Goal: Information Seeking & Learning: Find specific fact

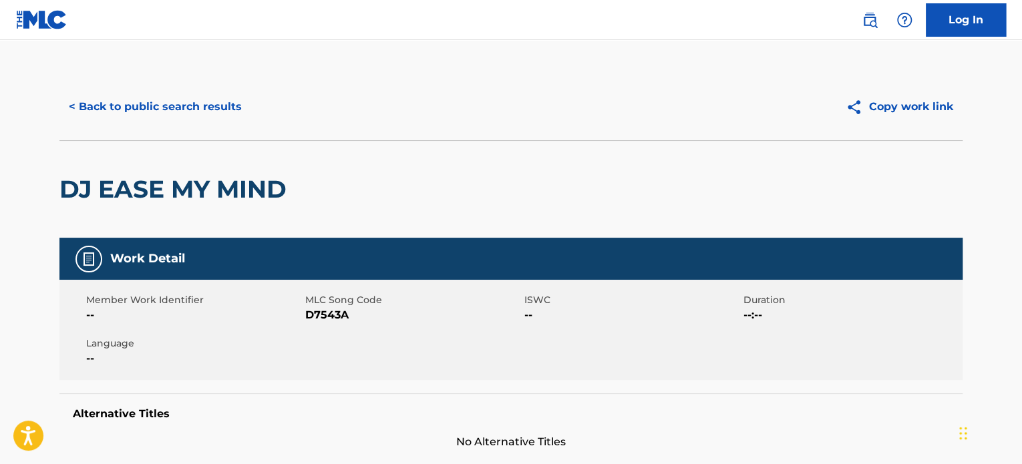
click at [195, 97] on button "< Back to public search results" at bounding box center [155, 106] width 192 height 33
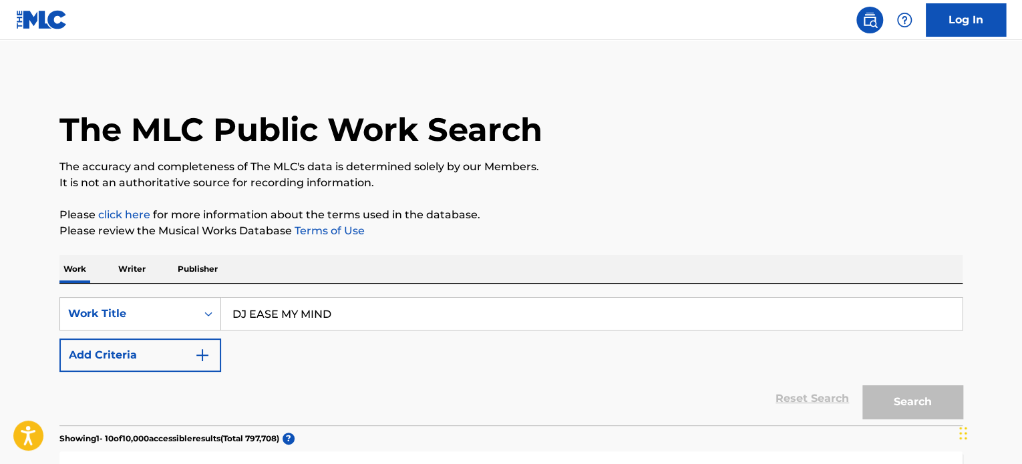
scroll to position [168, 0]
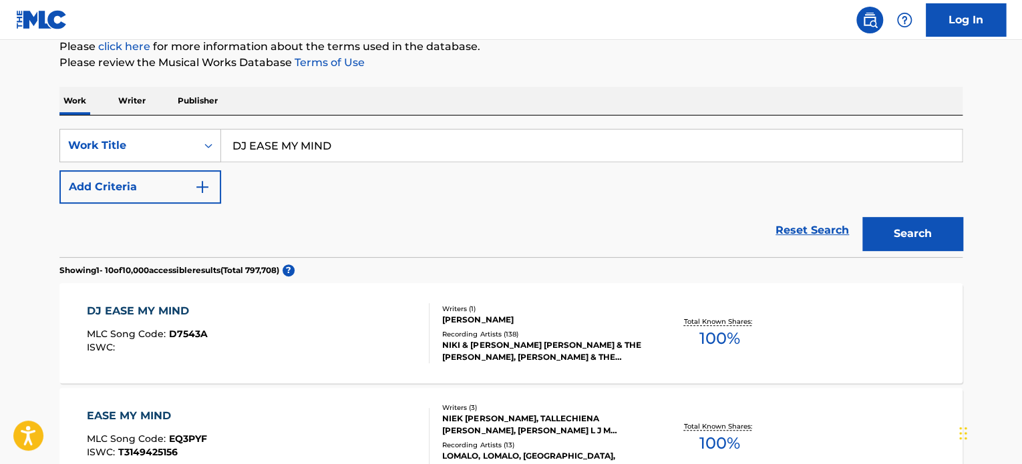
click at [207, 181] on img "Search Form" at bounding box center [202, 187] width 16 height 16
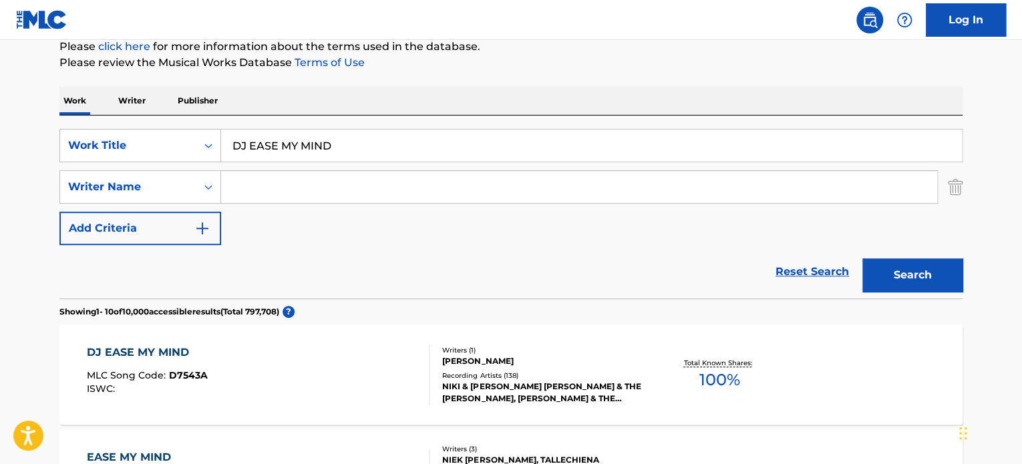
drag, startPoint x: 358, startPoint y: 143, endPoint x: 149, endPoint y: 121, distance: 210.1
click at [149, 121] on div "SearchWithCriteria270317b2-450a-4f3a-9bb3-1bce436e6b5f Work Title DJ EASE MY MI…" at bounding box center [510, 207] width 903 height 183
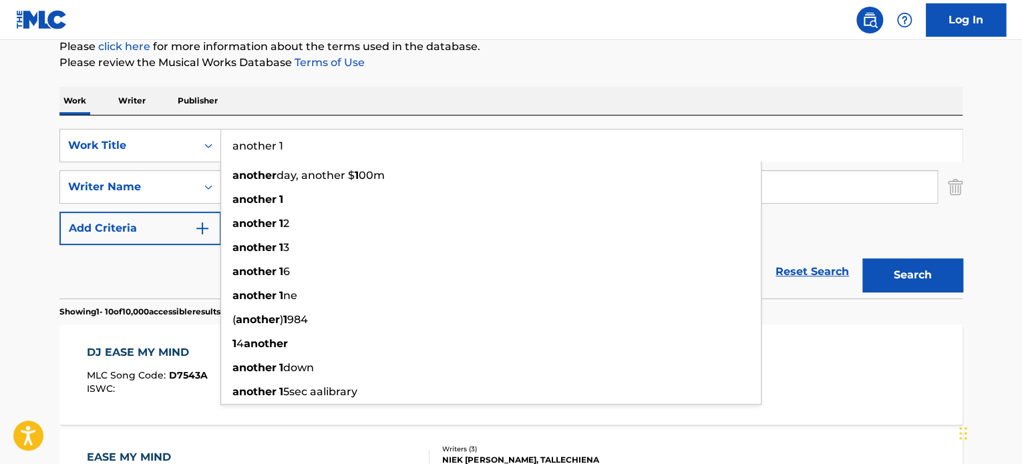
type input "another 1"
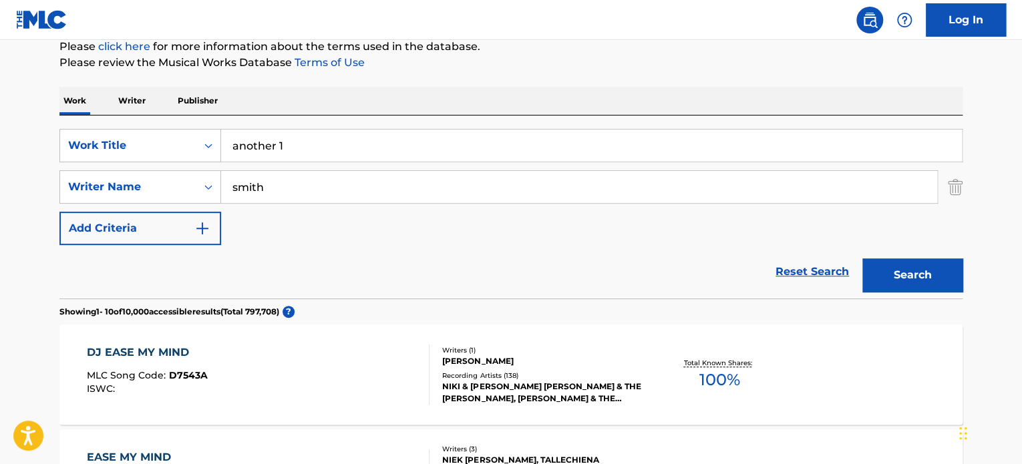
type input "smith"
click at [862, 258] on button "Search" at bounding box center [912, 274] width 100 height 33
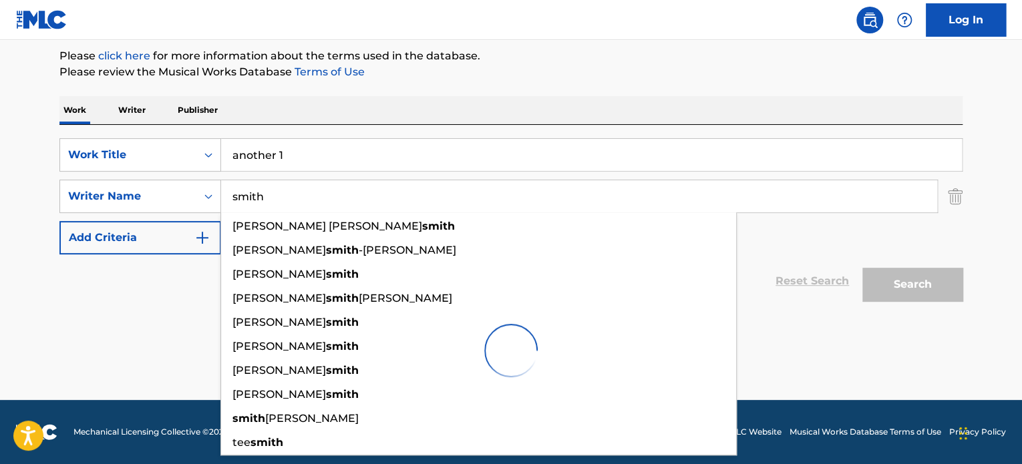
scroll to position [158, 0]
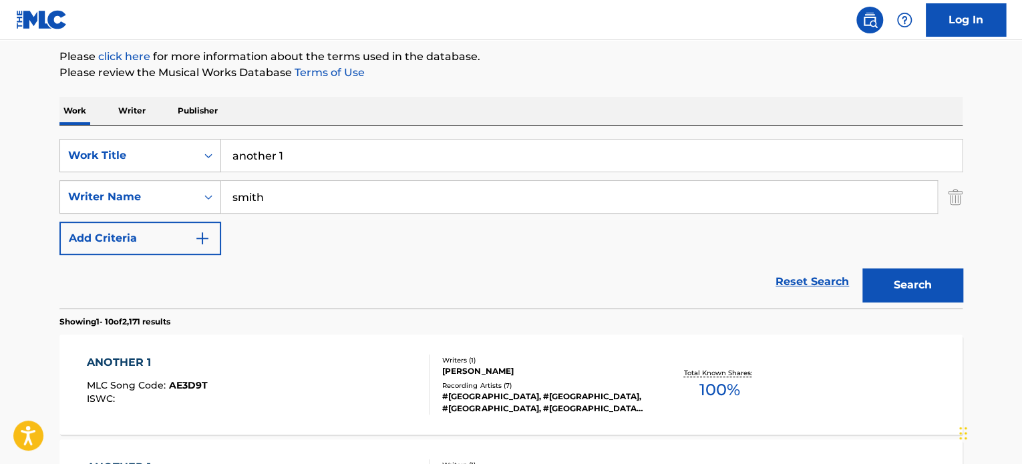
click at [697, 71] on p "Please review the Musical Works Database Terms of Use" at bounding box center [510, 73] width 903 height 16
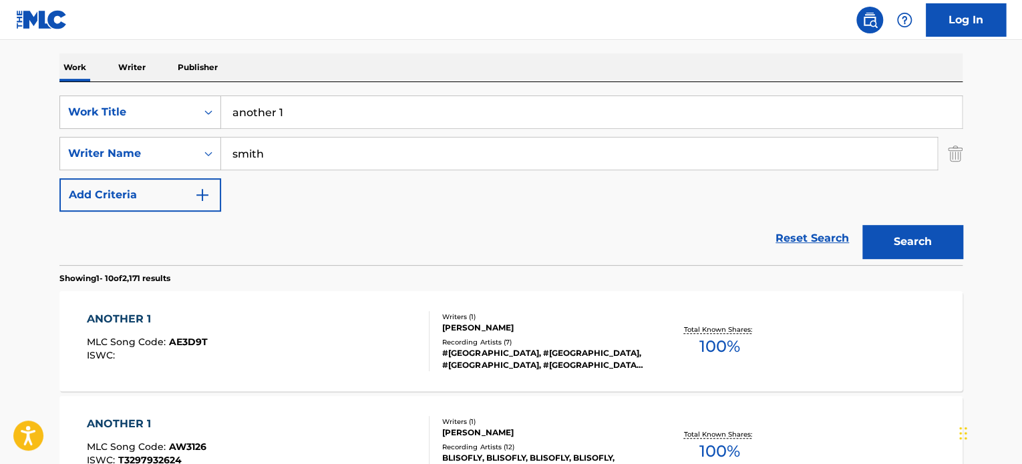
scroll to position [225, 0]
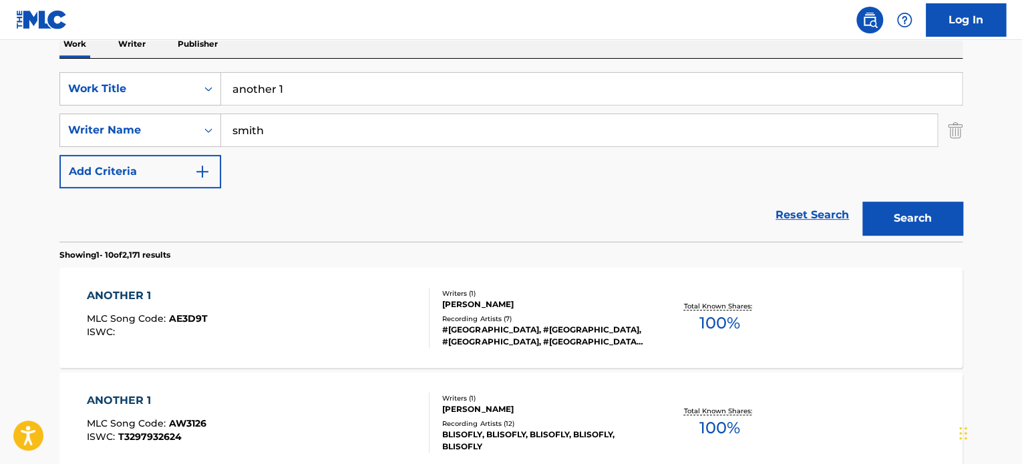
click at [513, 290] on div "Writers ( 1 )" at bounding box center [543, 293] width 202 height 10
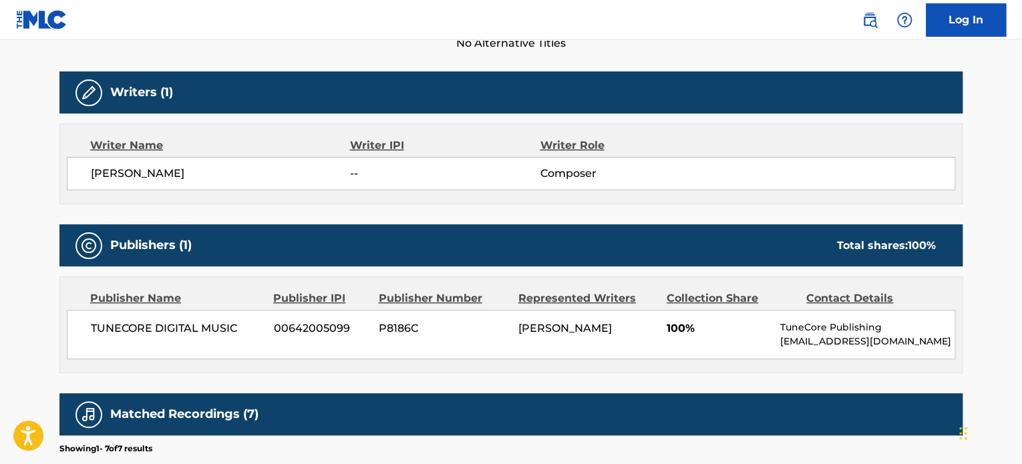
scroll to position [401, 0]
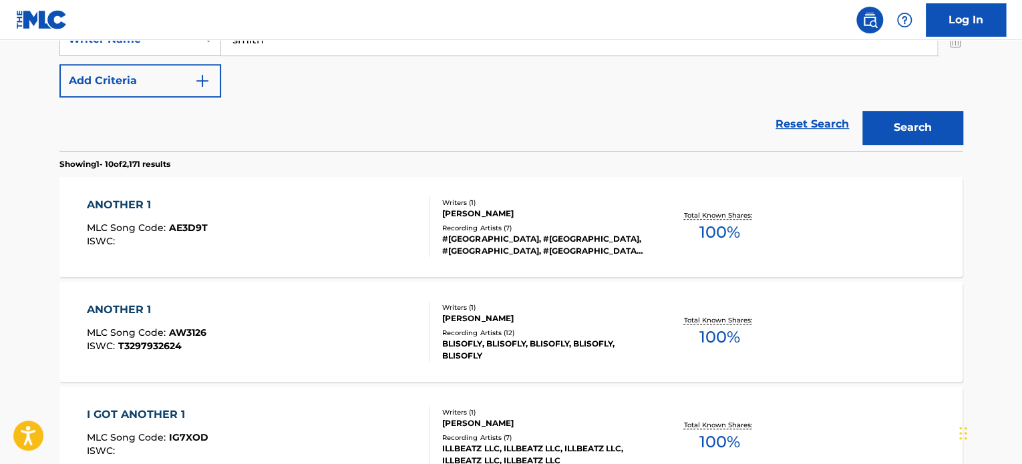
scroll to position [425, 0]
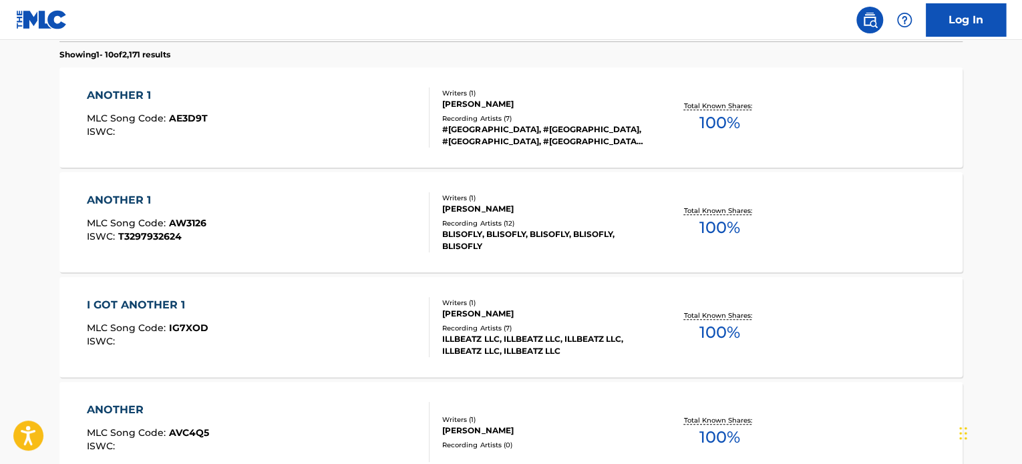
click at [501, 216] on div "Writers ( 1 ) [PERSON_NAME] Recording Artists ( 12 ) BLISOFLY, BLISOFLY, BLISOF…" at bounding box center [536, 222] width 214 height 59
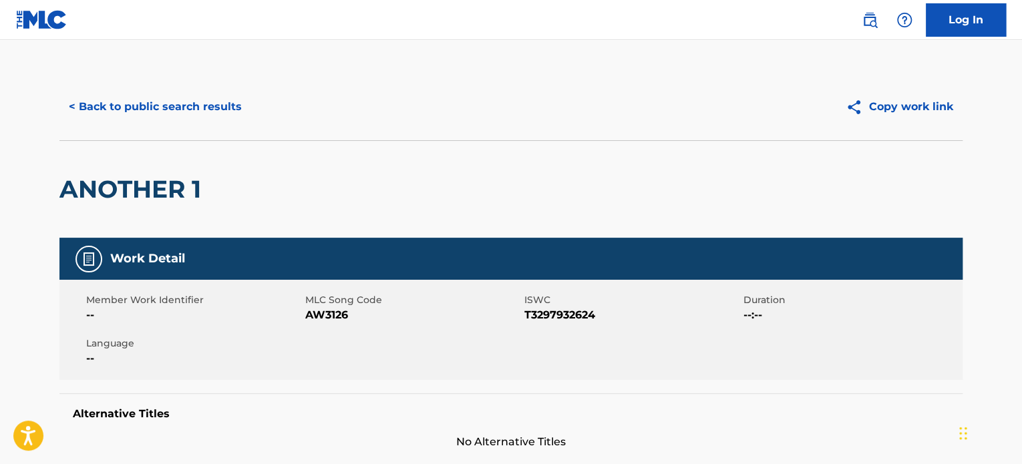
click at [167, 111] on button "< Back to public search results" at bounding box center [155, 106] width 192 height 33
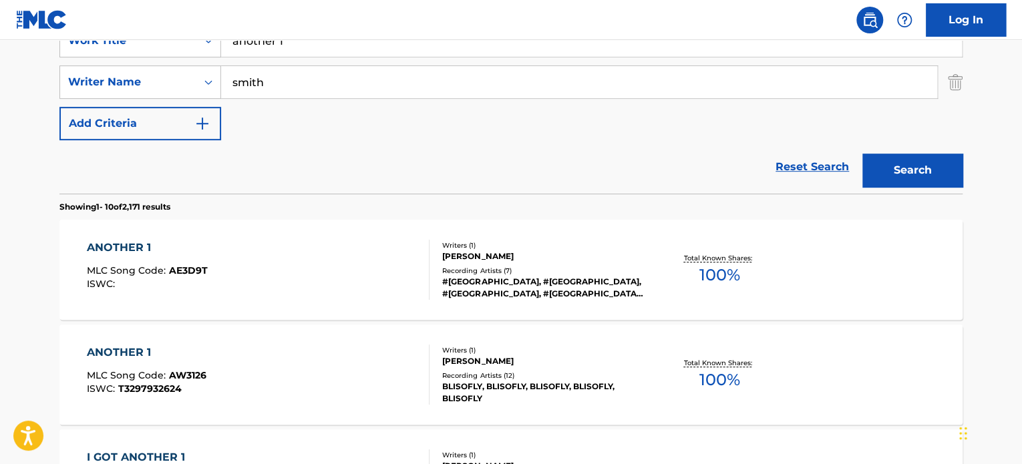
scroll to position [101, 0]
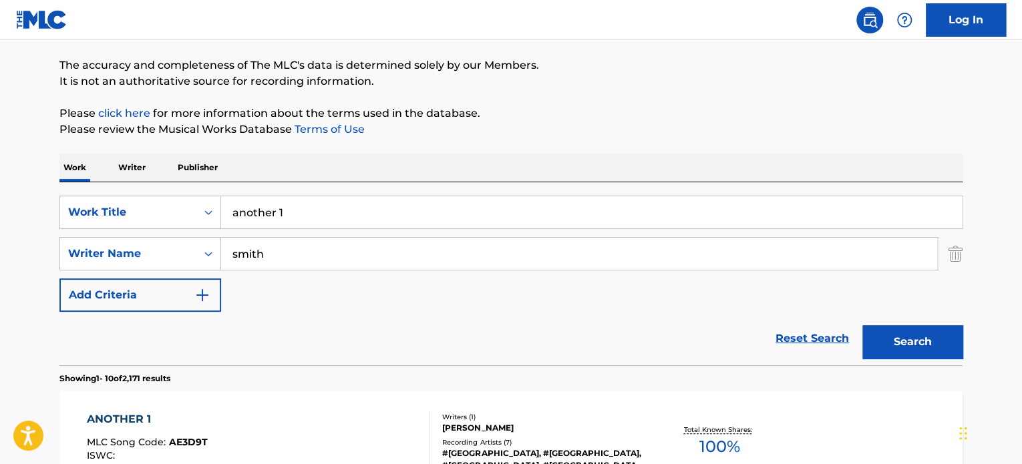
drag, startPoint x: 310, startPoint y: 210, endPoint x: 89, endPoint y: 182, distance: 223.4
click at [89, 182] on div "SearchWithCriteria270317b2-450a-4f3a-9bb3-1bce436e6b5f Work Title another 1 Sea…" at bounding box center [510, 273] width 903 height 183
type input "farben slowed"
click at [59, 278] on button "Add Criteria" at bounding box center [140, 294] width 162 height 33
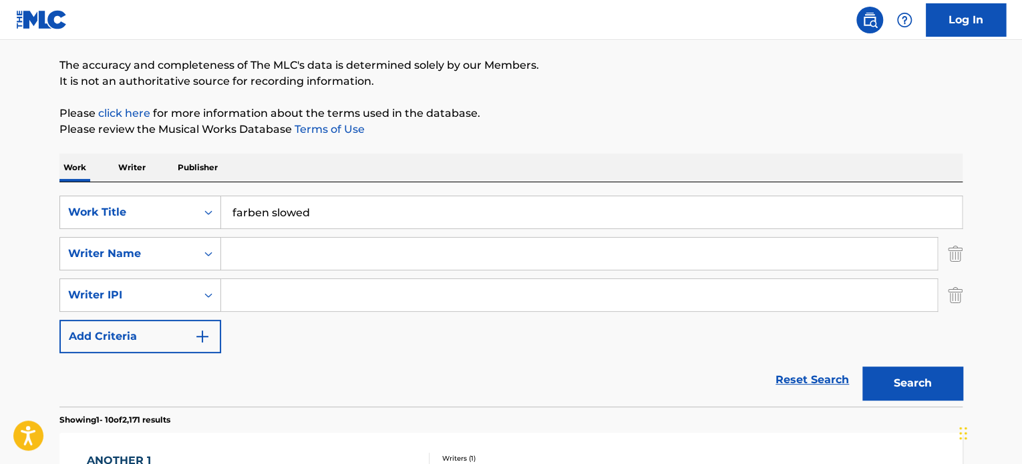
click at [961, 254] on img "Search Form" at bounding box center [954, 253] width 15 height 33
click at [960, 278] on img "Search Form" at bounding box center [954, 294] width 15 height 33
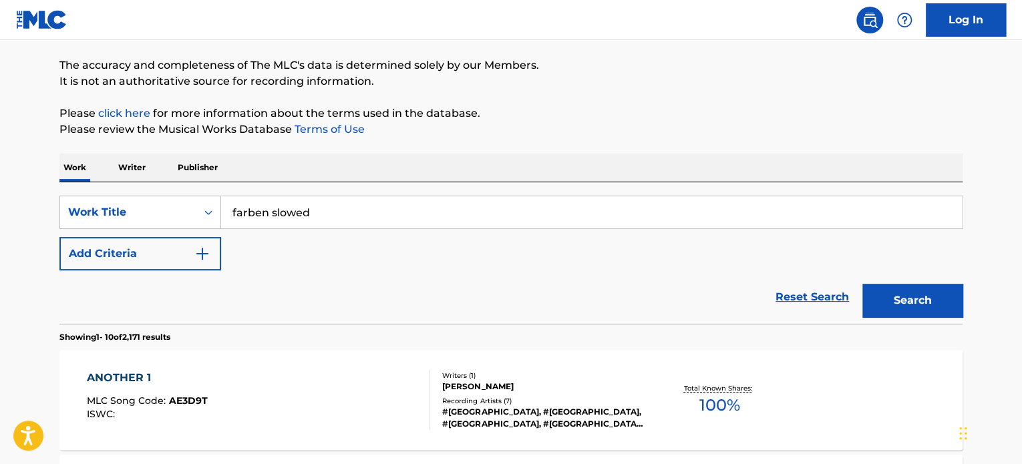
click at [943, 299] on button "Search" at bounding box center [912, 300] width 100 height 33
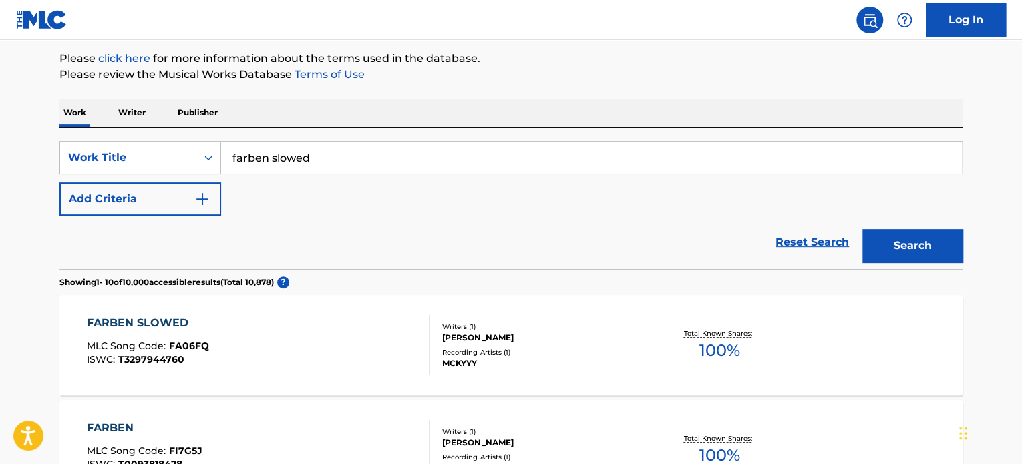
scroll to position [235, 0]
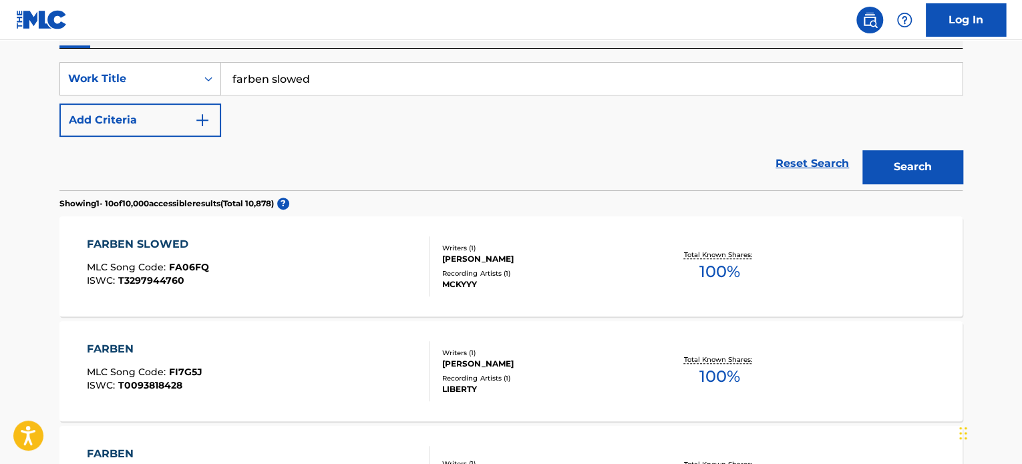
click at [384, 240] on div "FARBEN SLOWED MLC Song Code : FA06FQ ISWC : T3297944760" at bounding box center [258, 266] width 343 height 60
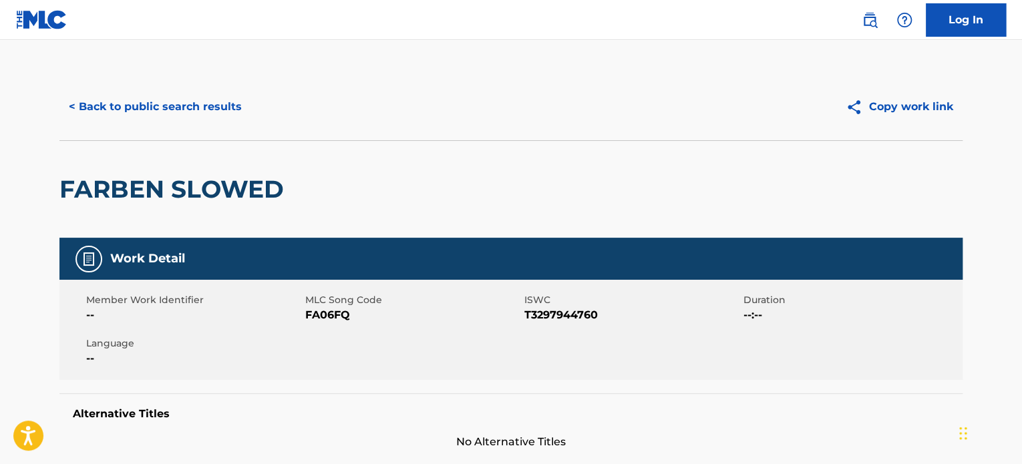
click at [166, 107] on button "< Back to public search results" at bounding box center [155, 106] width 192 height 33
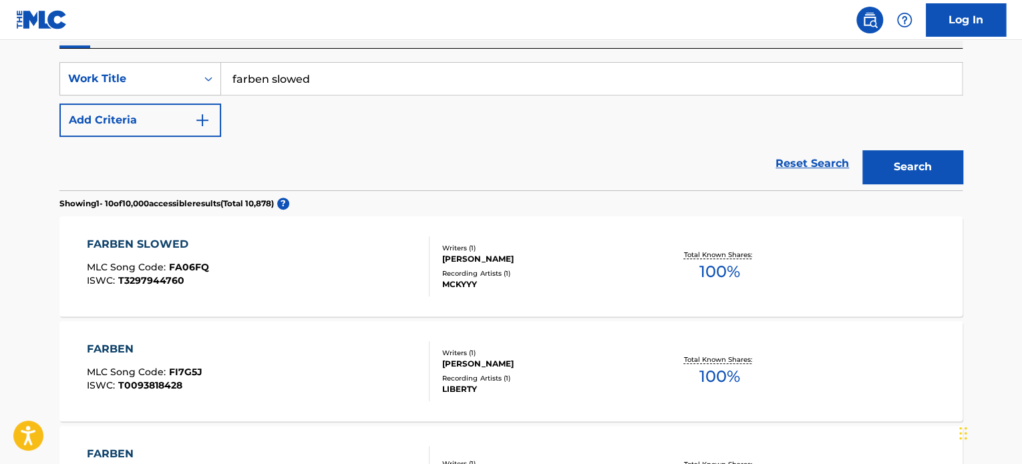
drag, startPoint x: 385, startPoint y: 82, endPoint x: 17, endPoint y: 33, distance: 371.2
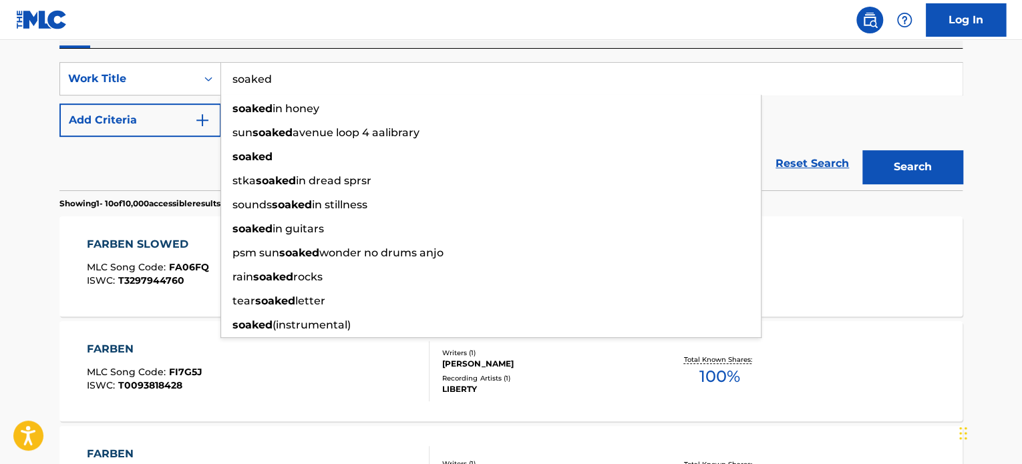
type input "soaked"
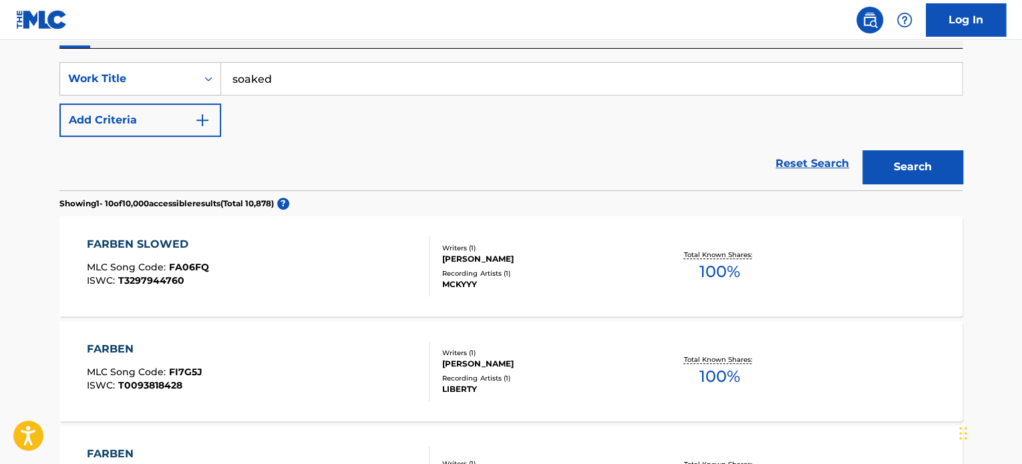
click at [123, 116] on button "Add Criteria" at bounding box center [140, 119] width 162 height 33
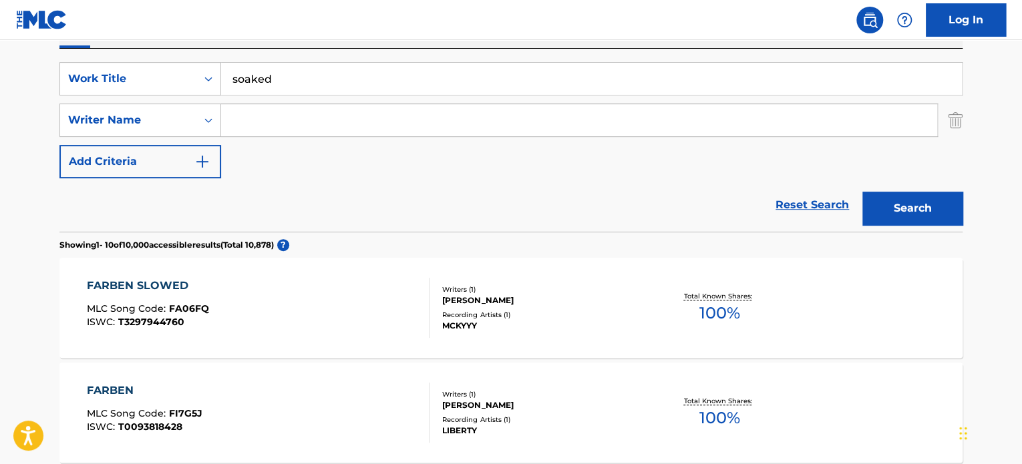
click at [286, 126] on input "Search Form" at bounding box center [579, 120] width 716 height 32
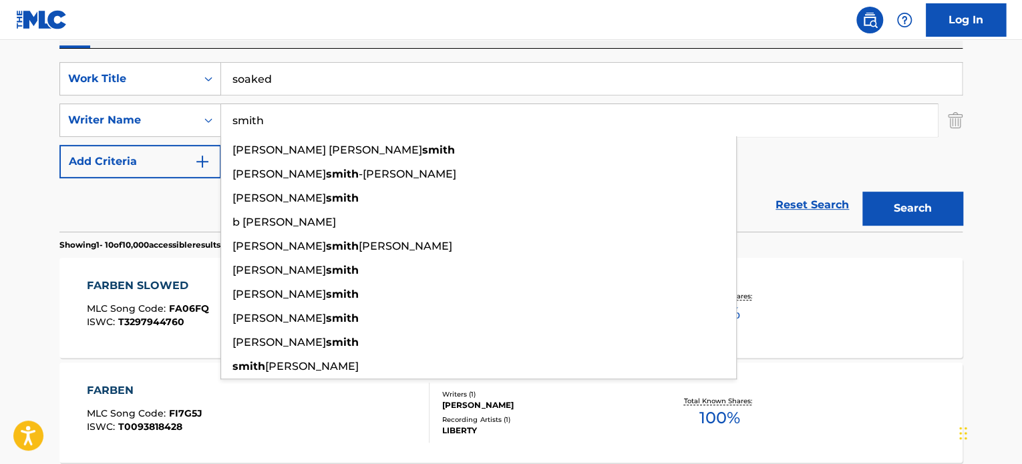
type input "smith"
click at [862, 192] on button "Search" at bounding box center [912, 208] width 100 height 33
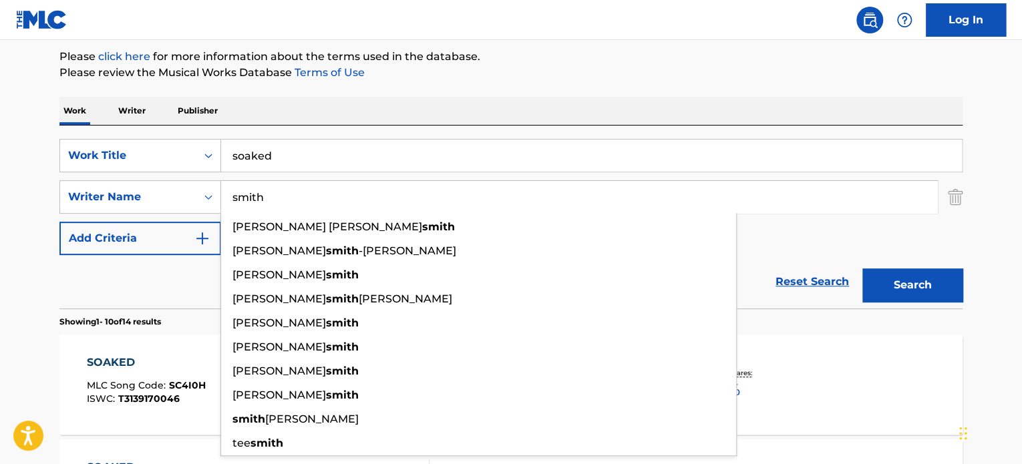
click at [620, 101] on div "Work Writer Publisher" at bounding box center [510, 111] width 903 height 28
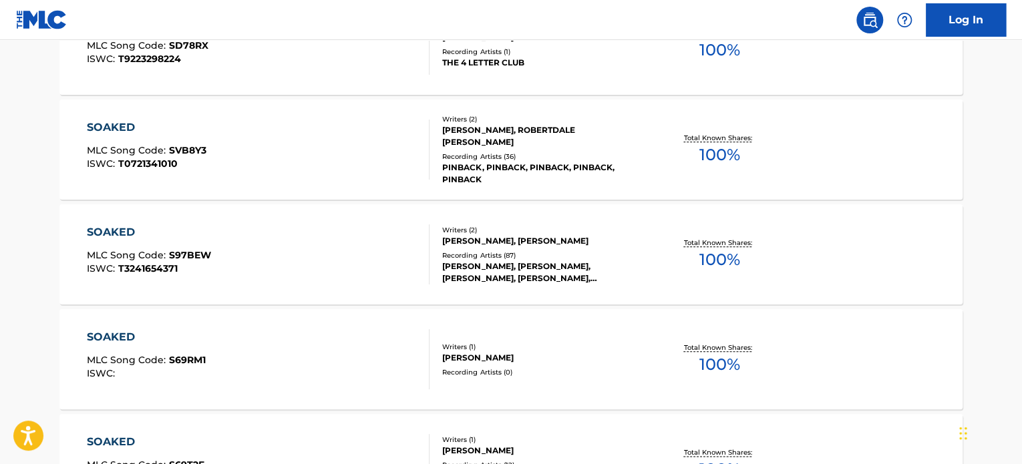
scroll to position [692, 0]
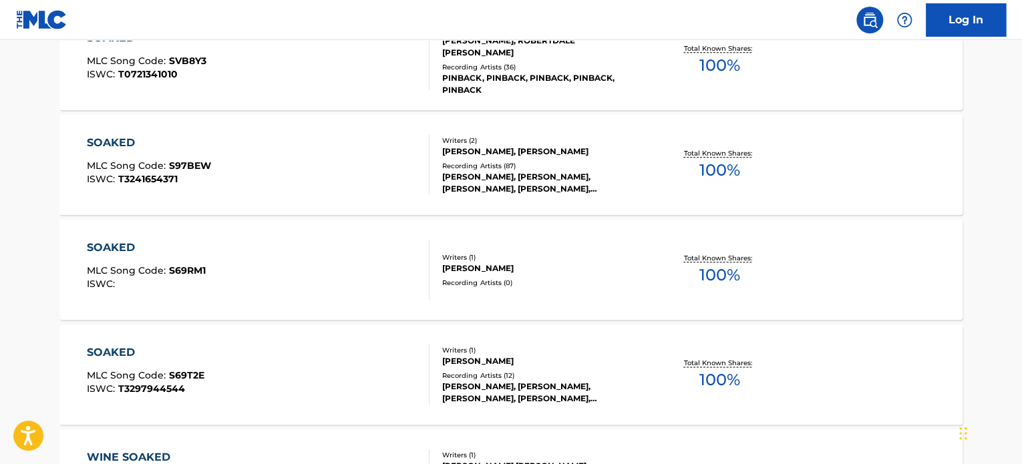
click at [544, 373] on div "Recording Artists ( 12 )" at bounding box center [543, 376] width 202 height 10
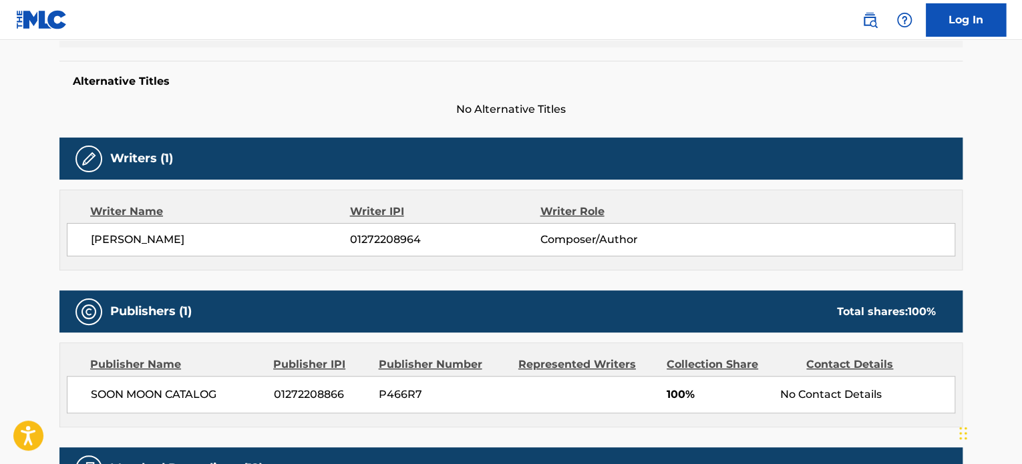
scroll to position [401, 0]
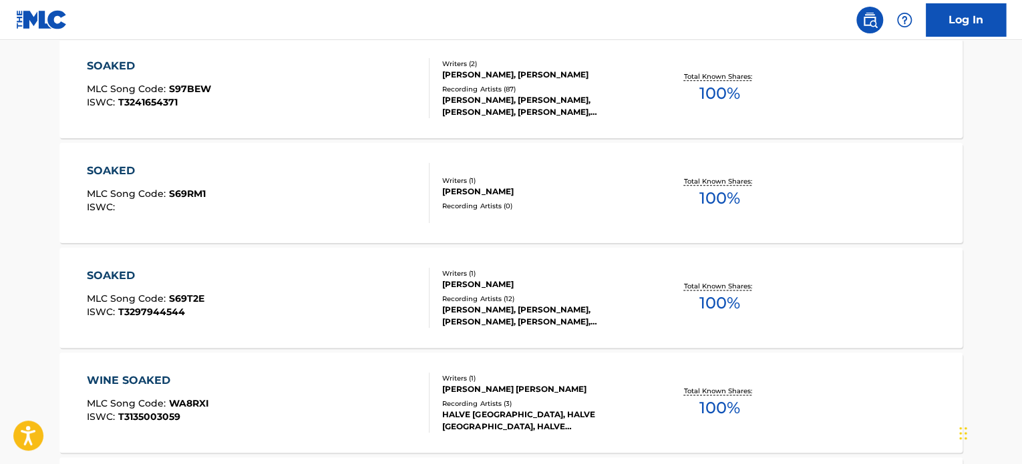
scroll to position [702, 0]
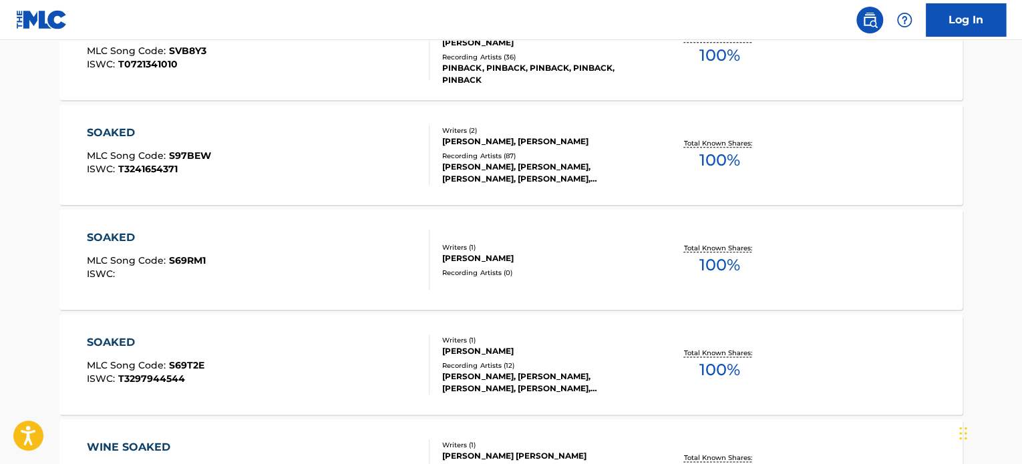
click at [545, 156] on div "Recording Artists ( 87 )" at bounding box center [543, 156] width 202 height 10
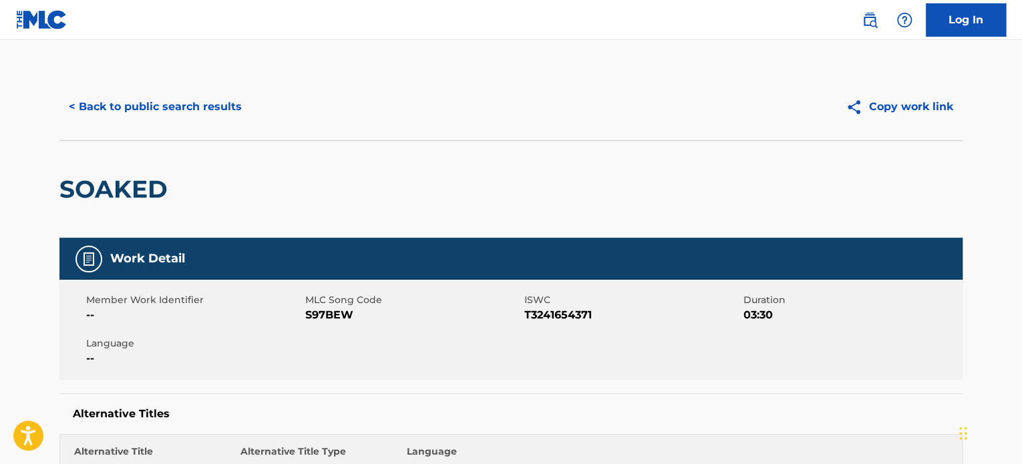
click at [211, 107] on button "< Back to public search results" at bounding box center [155, 106] width 192 height 33
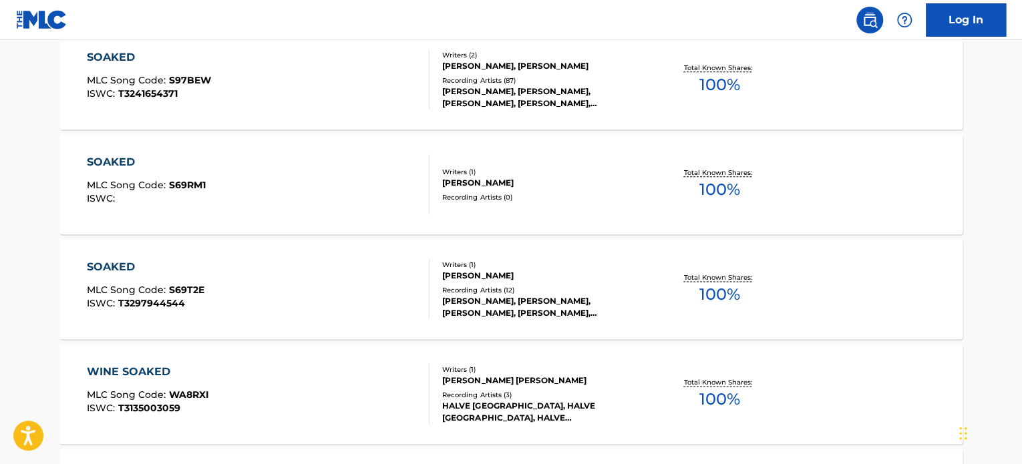
scroll to position [711, 0]
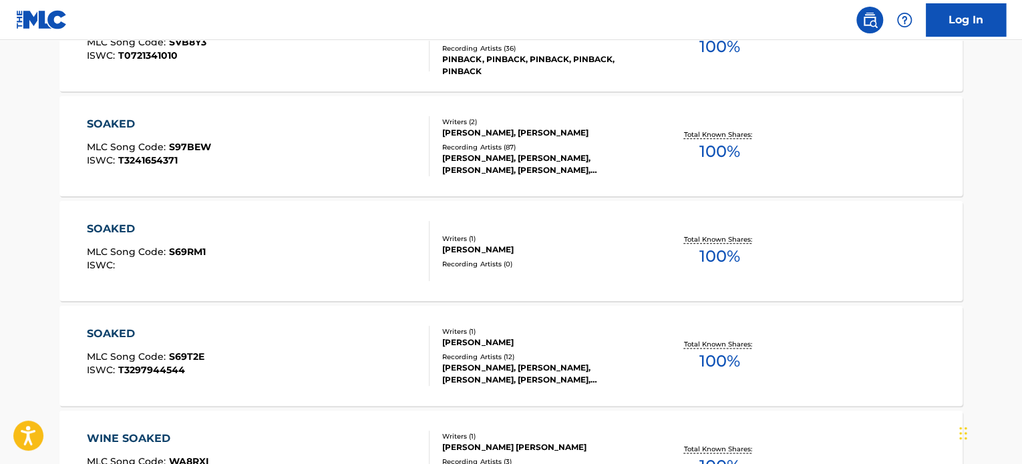
click at [539, 231] on div "SOAKED MLC Song Code : S69RM1 ISWC : Writers ( 1 ) [PERSON_NAME] Recording Arti…" at bounding box center [510, 251] width 903 height 100
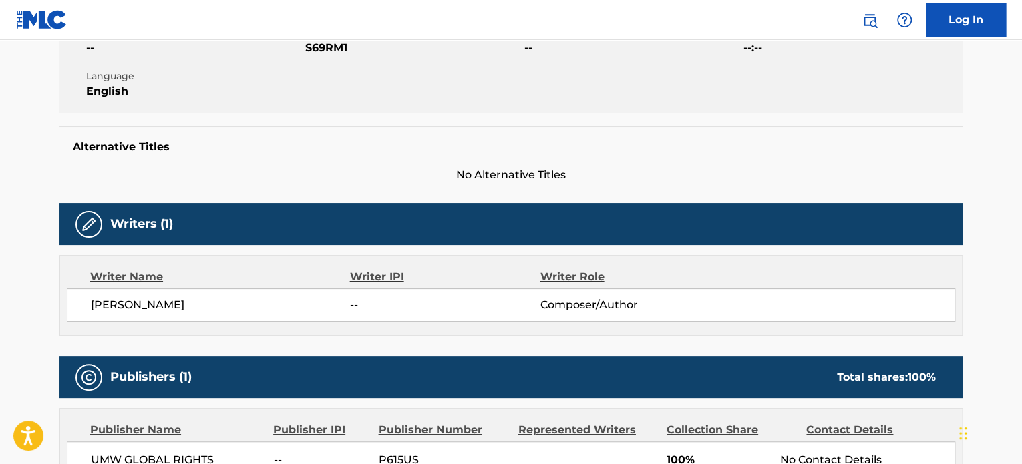
scroll to position [467, 0]
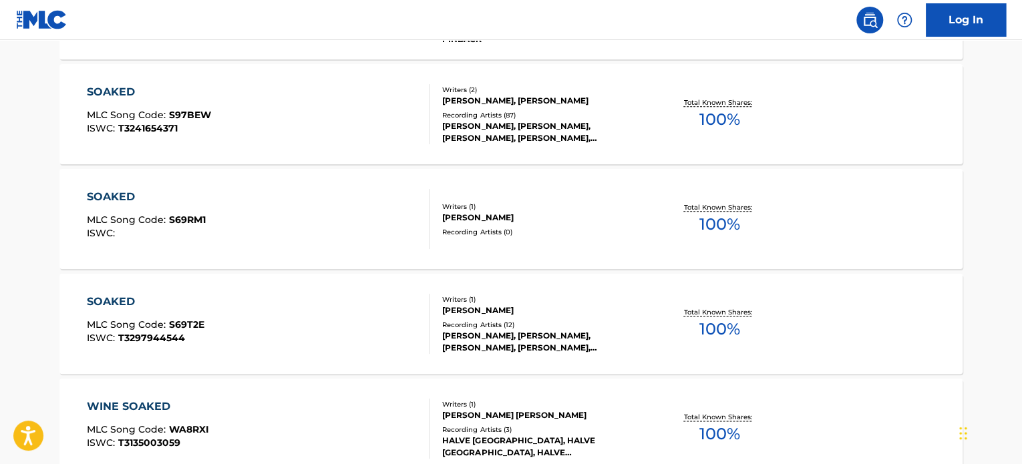
scroll to position [720, 0]
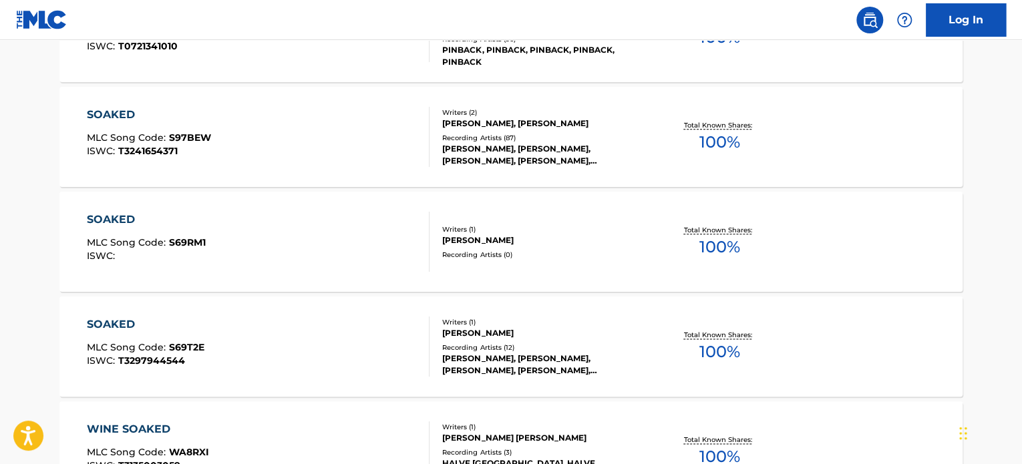
click at [322, 322] on div "SOAKED MLC Song Code : S69T2E ISWC : T3297944544" at bounding box center [258, 346] width 343 height 60
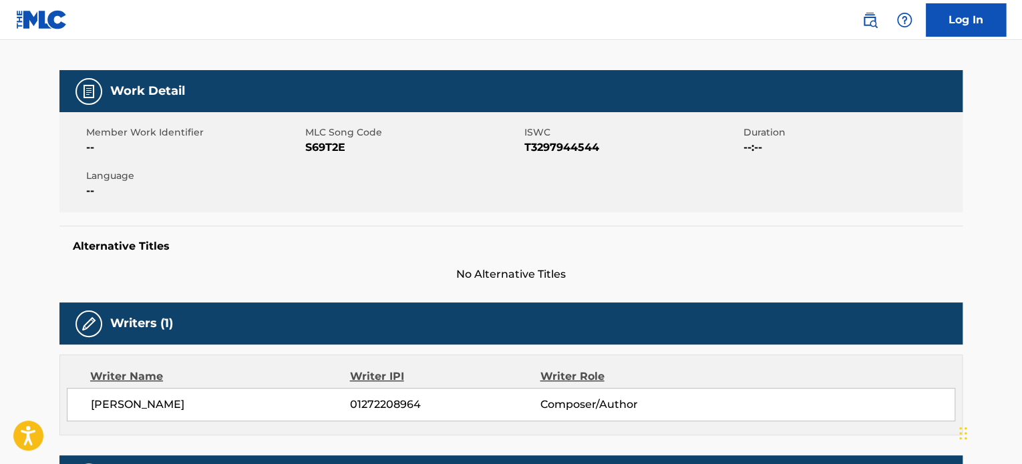
scroll to position [75, 0]
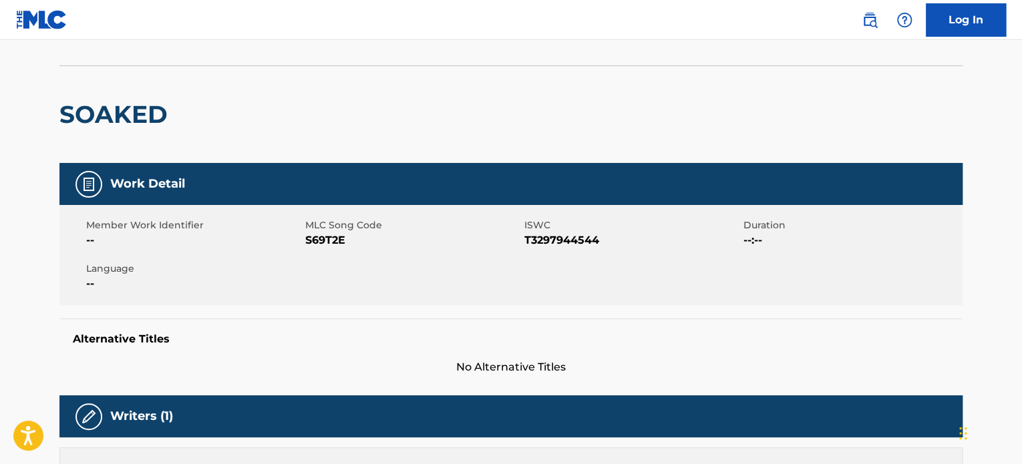
click at [550, 238] on span "T3297944544" at bounding box center [632, 240] width 216 height 16
copy span "T3297944544"
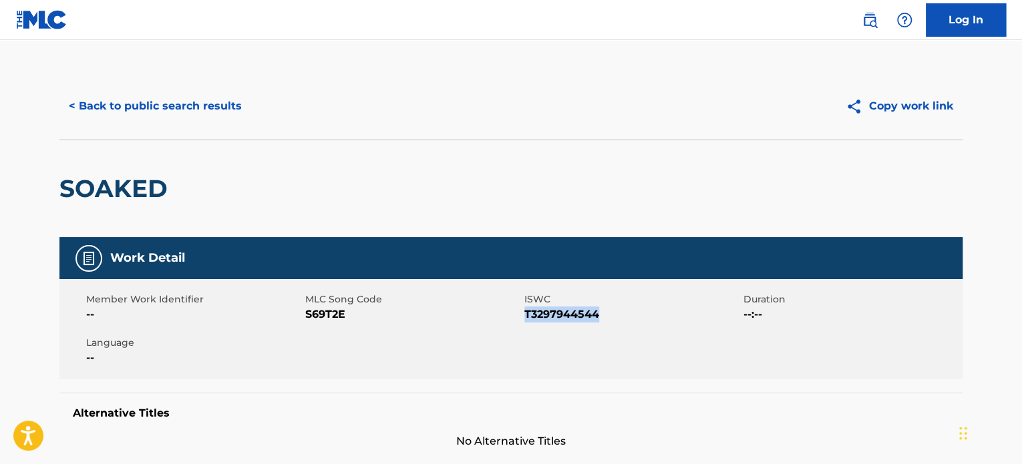
scroll to position [0, 0]
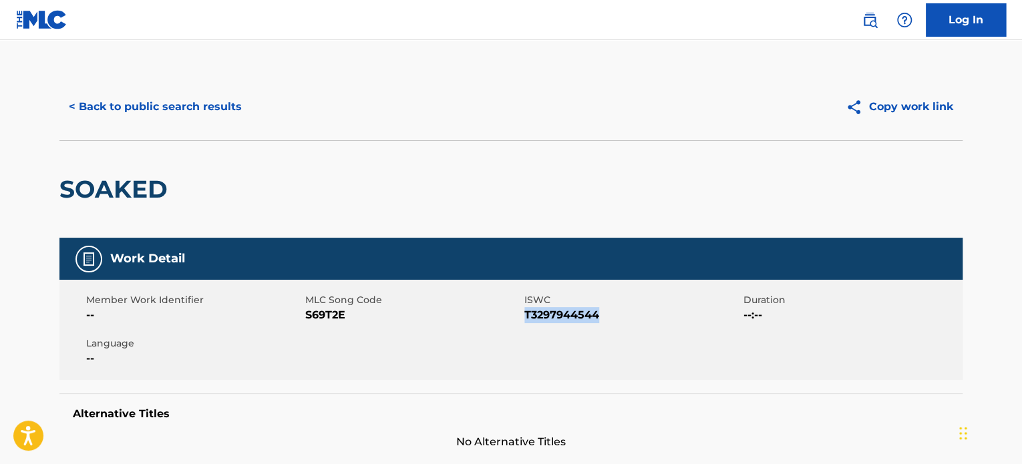
click at [116, 95] on button "< Back to public search results" at bounding box center [155, 106] width 192 height 33
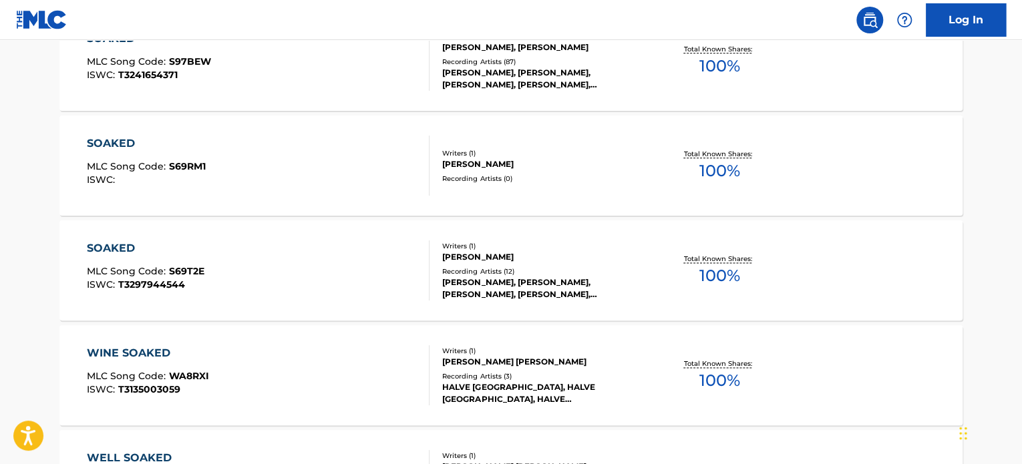
click at [463, 75] on div "[PERSON_NAME], [PERSON_NAME], [PERSON_NAME], [PERSON_NAME], [PERSON_NAME]" at bounding box center [543, 79] width 202 height 24
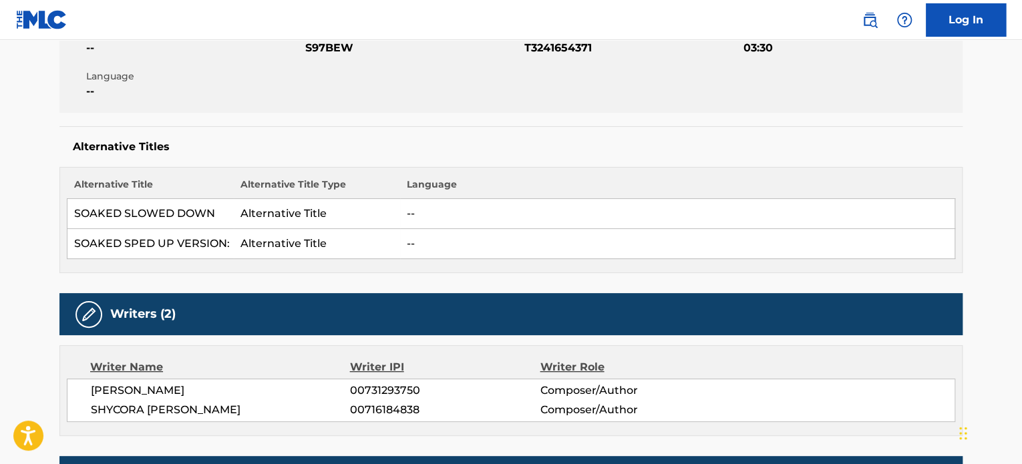
scroll to position [134, 0]
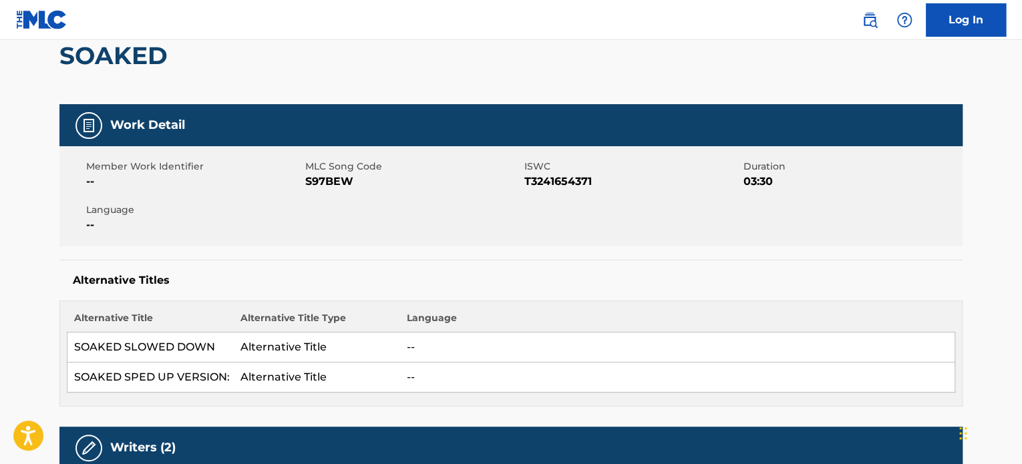
click at [555, 177] on span "T3241654371" at bounding box center [632, 182] width 216 height 16
copy span "T3241654371"
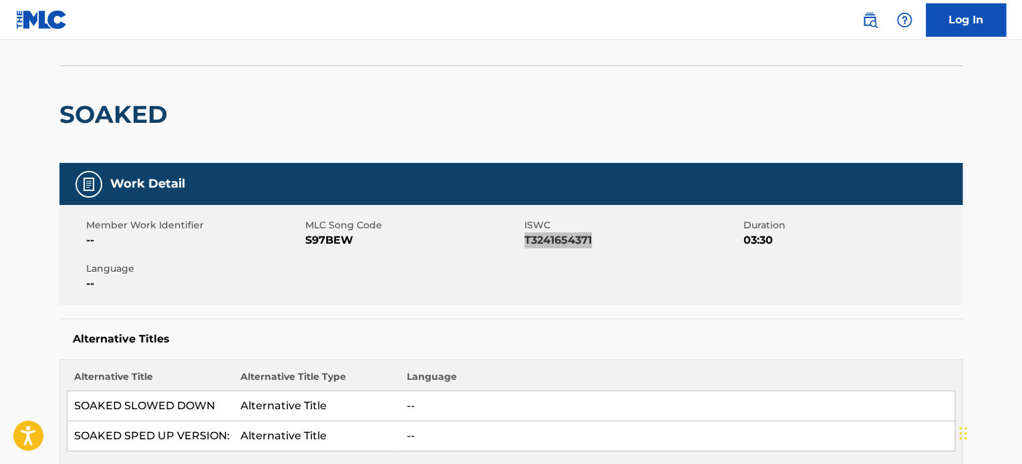
scroll to position [0, 0]
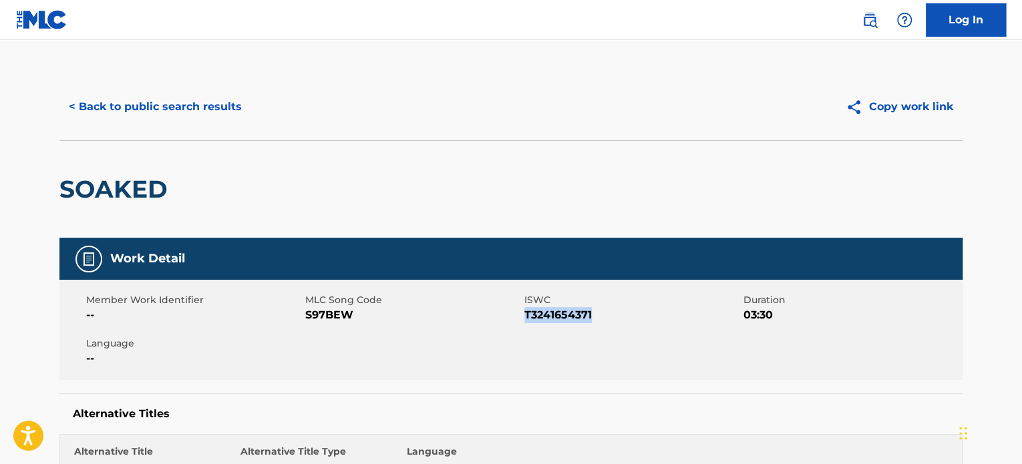
click at [112, 103] on button "< Back to public search results" at bounding box center [155, 106] width 192 height 33
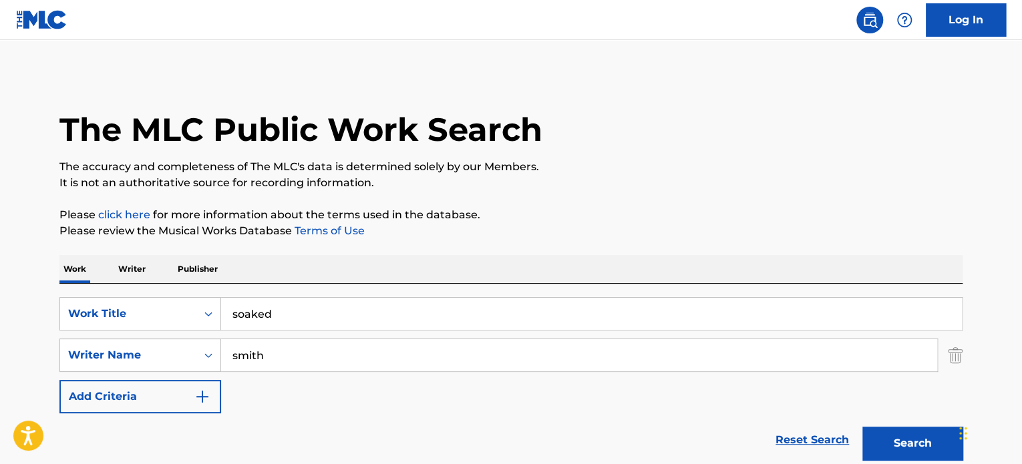
drag, startPoint x: 361, startPoint y: 321, endPoint x: 93, endPoint y: 279, distance: 271.0
type input "weltita"
click at [59, 380] on button "Add Criteria" at bounding box center [140, 396] width 162 height 33
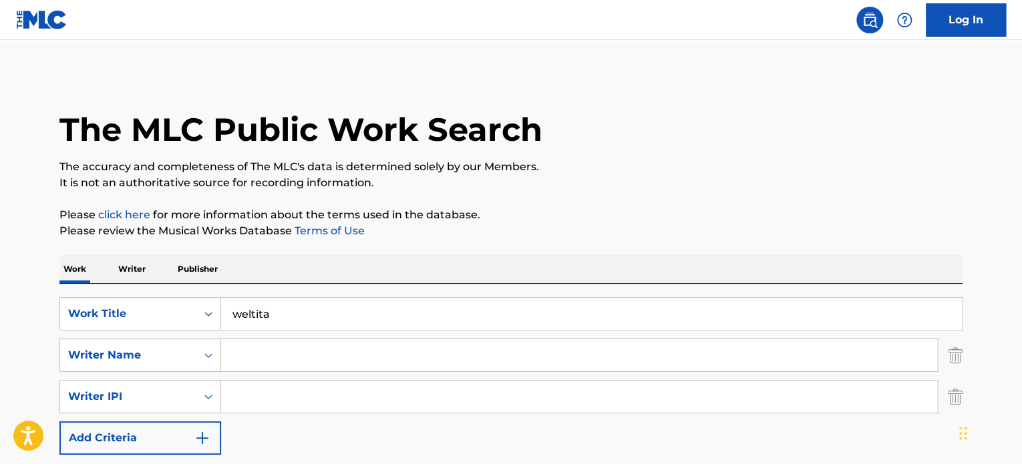
click at [951, 355] on img "Search Form" at bounding box center [954, 355] width 15 height 33
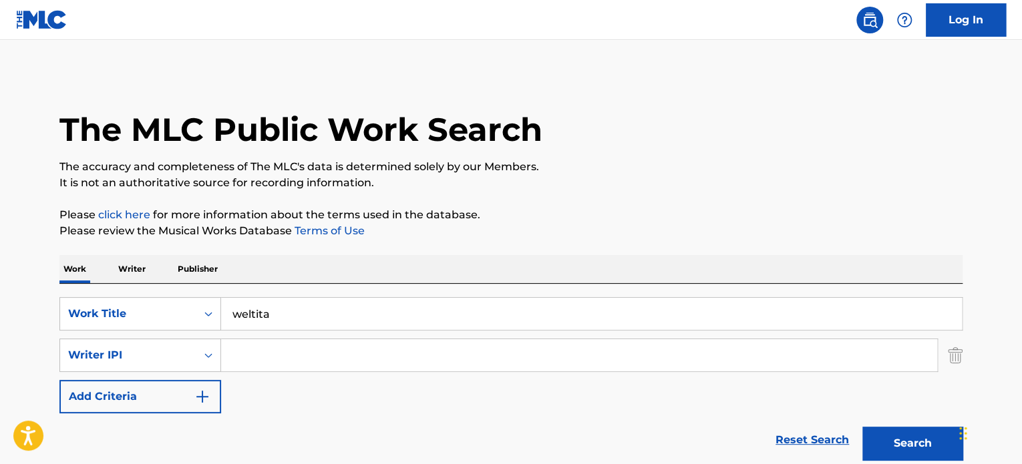
click at [951, 355] on img "Search Form" at bounding box center [954, 355] width 15 height 33
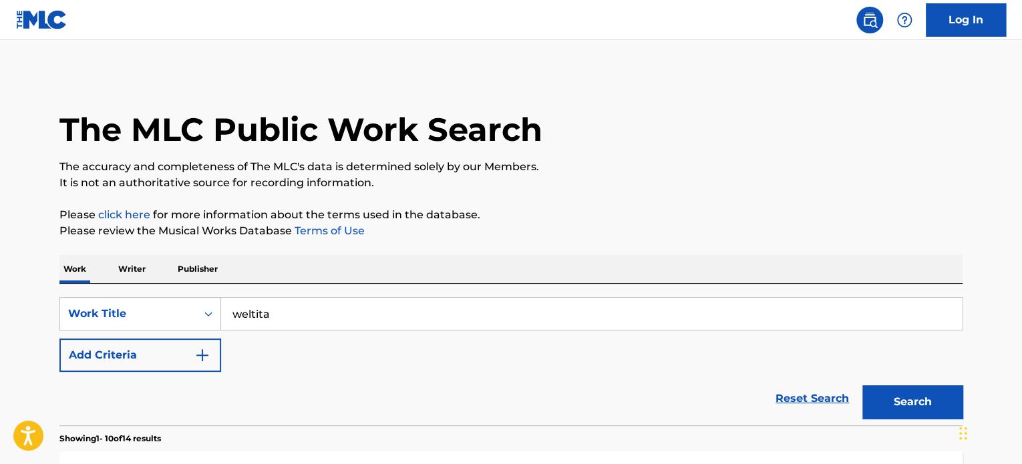
click at [919, 408] on button "Search" at bounding box center [912, 401] width 100 height 33
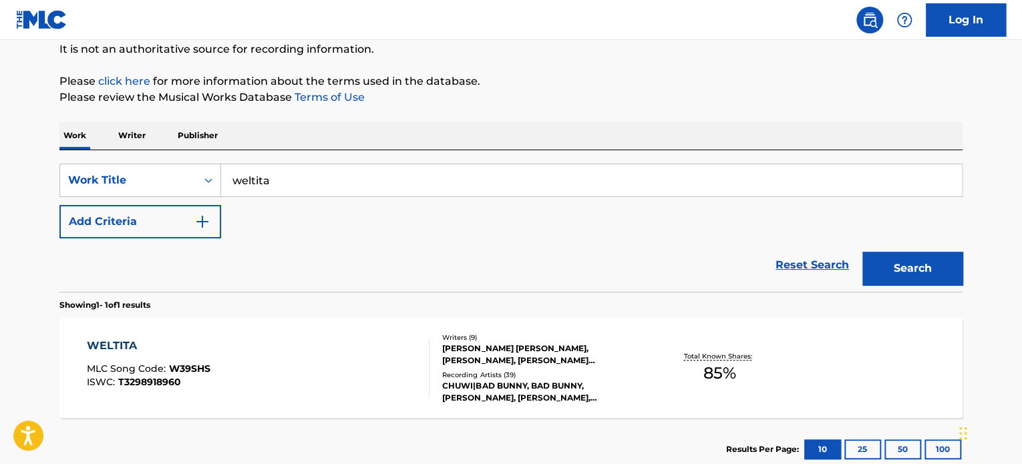
scroll to position [220, 0]
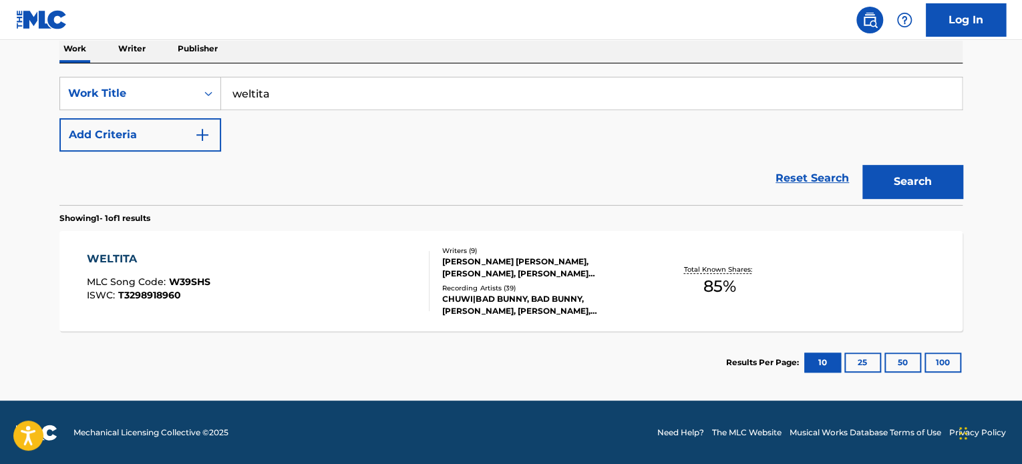
click at [570, 260] on div "[PERSON_NAME] [PERSON_NAME], [PERSON_NAME], [PERSON_NAME] [PERSON_NAME], [PERSO…" at bounding box center [543, 268] width 202 height 24
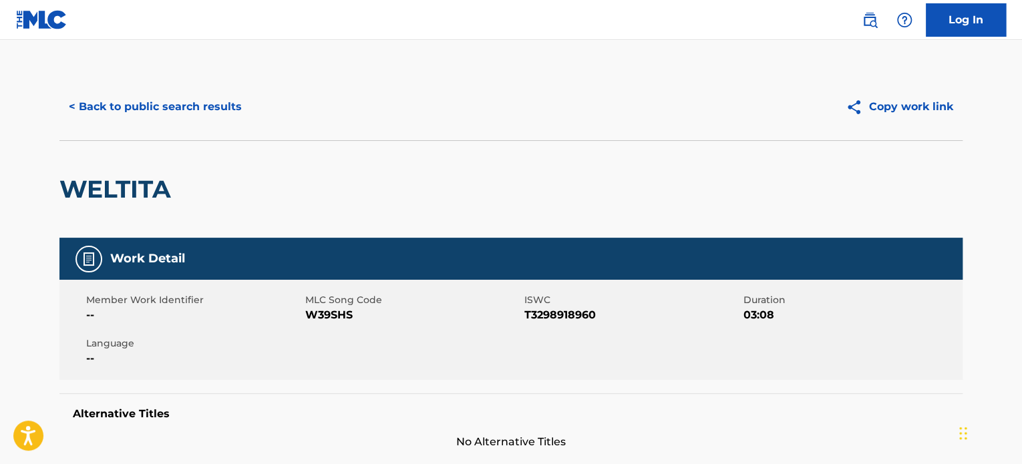
click at [158, 115] on button "< Back to public search results" at bounding box center [155, 106] width 192 height 33
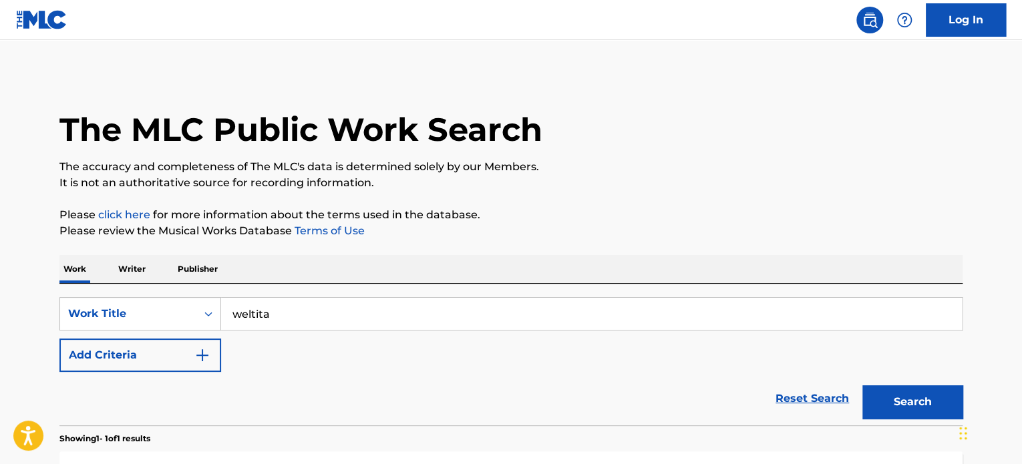
scroll to position [186, 0]
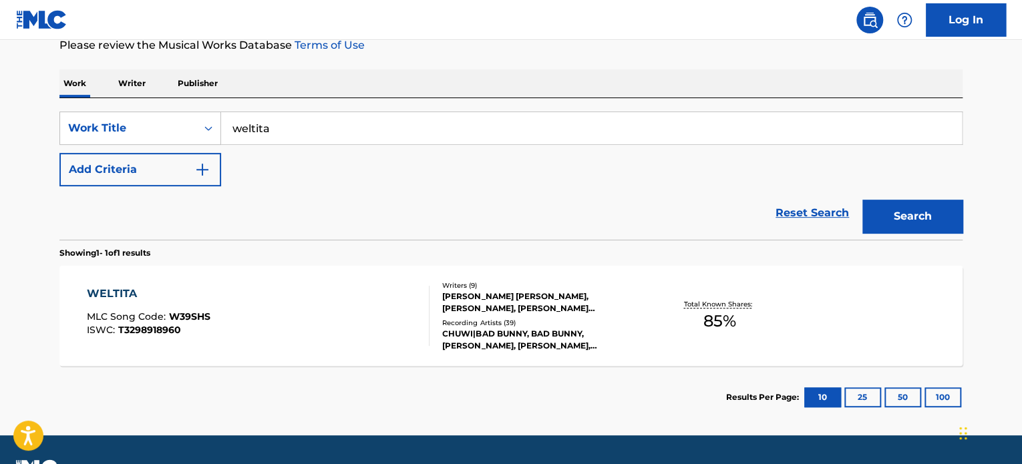
drag, startPoint x: 315, startPoint y: 140, endPoint x: 96, endPoint y: 97, distance: 223.1
click at [96, 98] on div "SearchWithCriteria270317b2-450a-4f3a-9bb3-1bce436e6b5f Work Title weltita Add C…" at bounding box center [510, 169] width 903 height 142
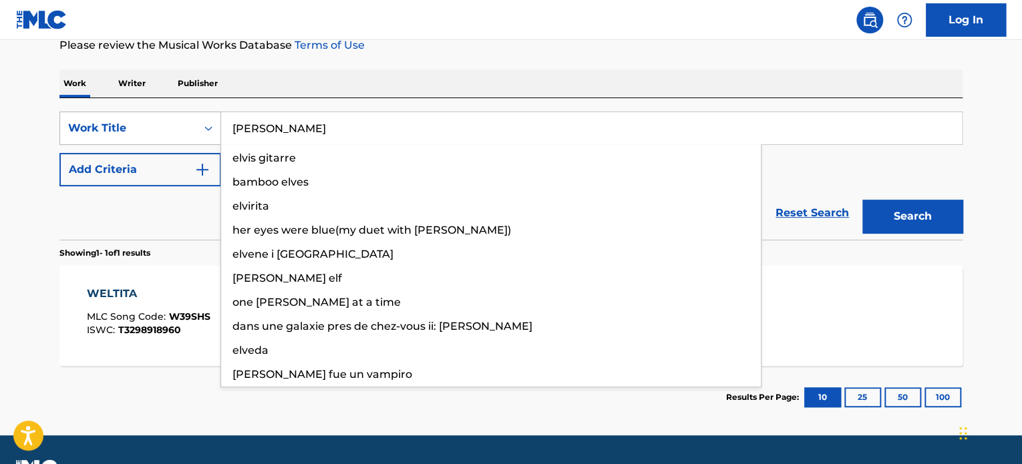
type input "[PERSON_NAME]"
click at [862, 200] on button "Search" at bounding box center [912, 216] width 100 height 33
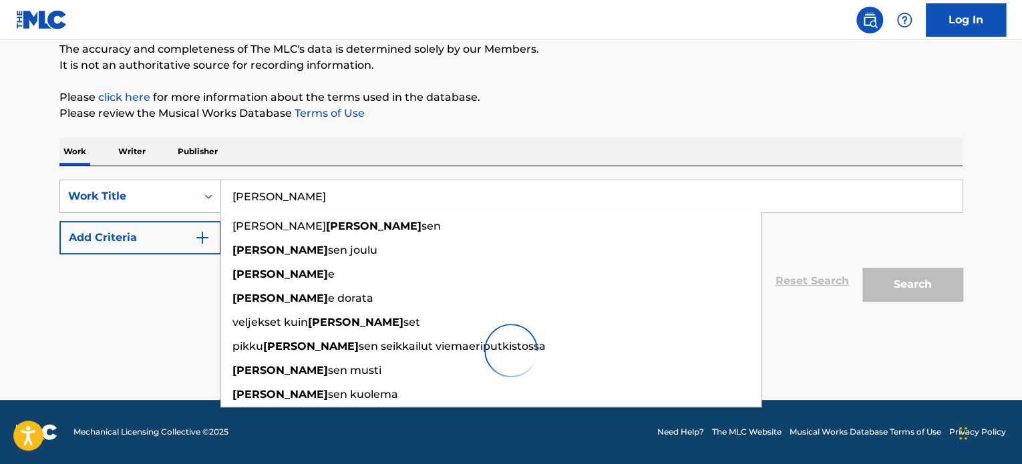
scroll to position [73, 0]
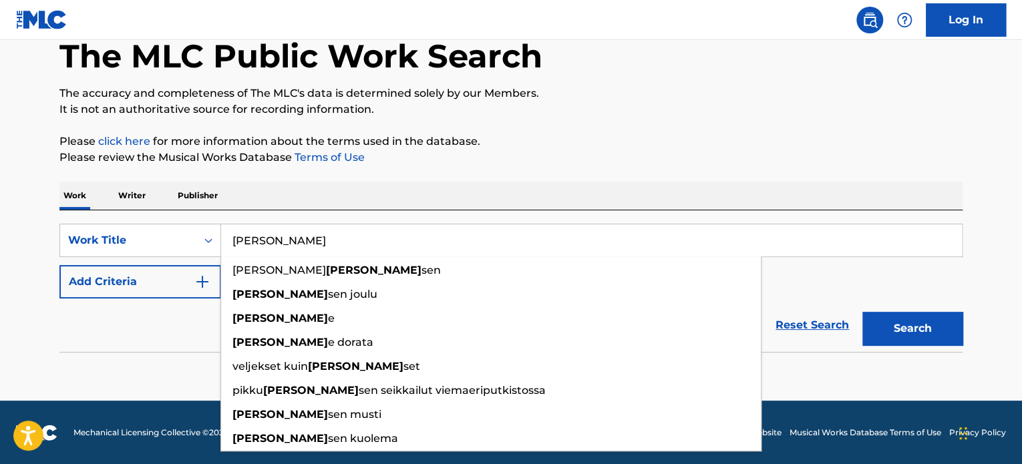
click at [944, 333] on button "Search" at bounding box center [912, 328] width 100 height 33
